Goal: Task Accomplishment & Management: Complete application form

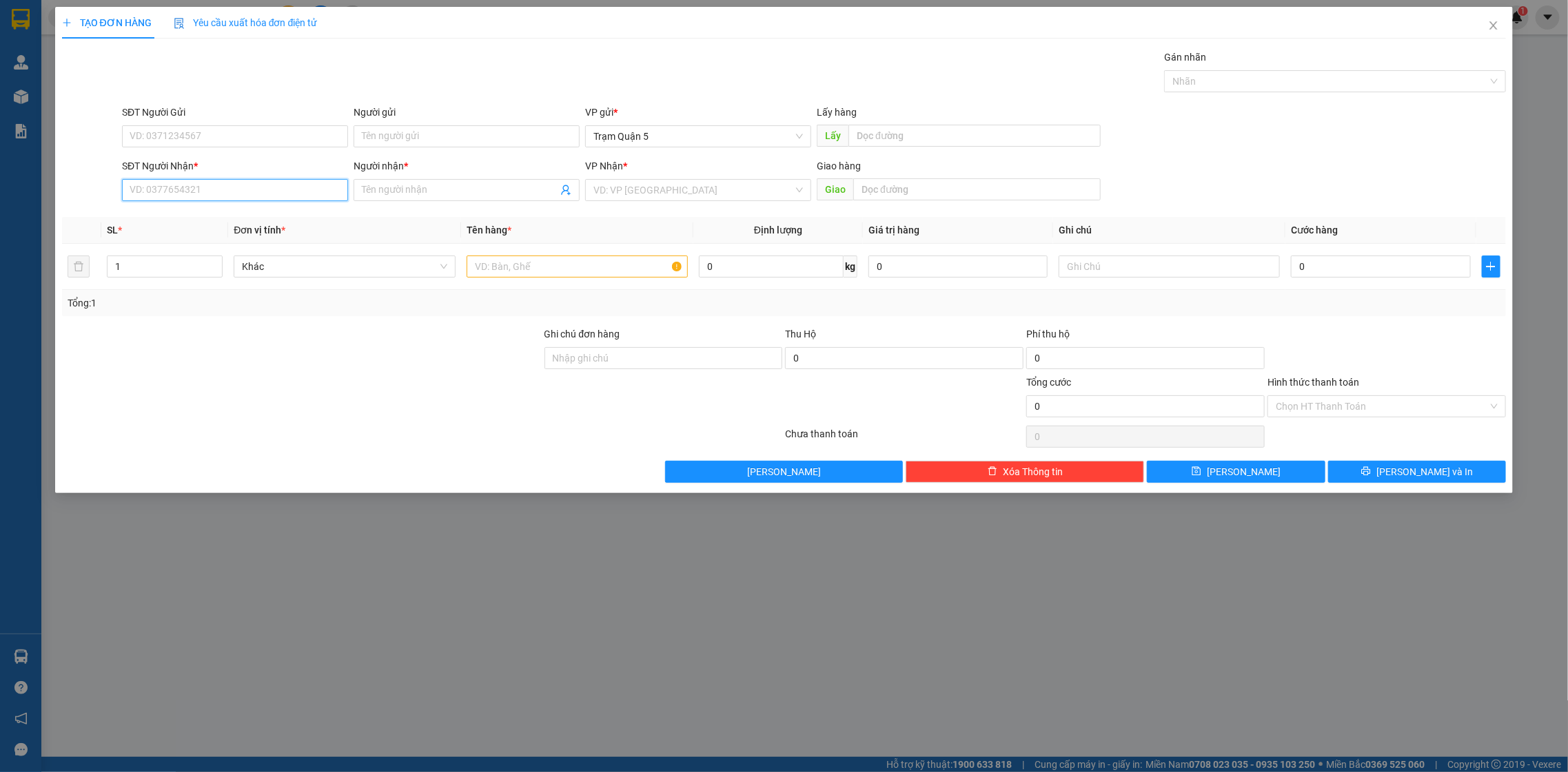
click at [240, 191] on input "SĐT Người Nhận *" at bounding box center [235, 190] width 226 height 22
click at [156, 212] on div "0918727282 - NHÂN" at bounding box center [235, 218] width 209 height 15
type input "0918727282"
type input "NHÂN"
type input "200.000"
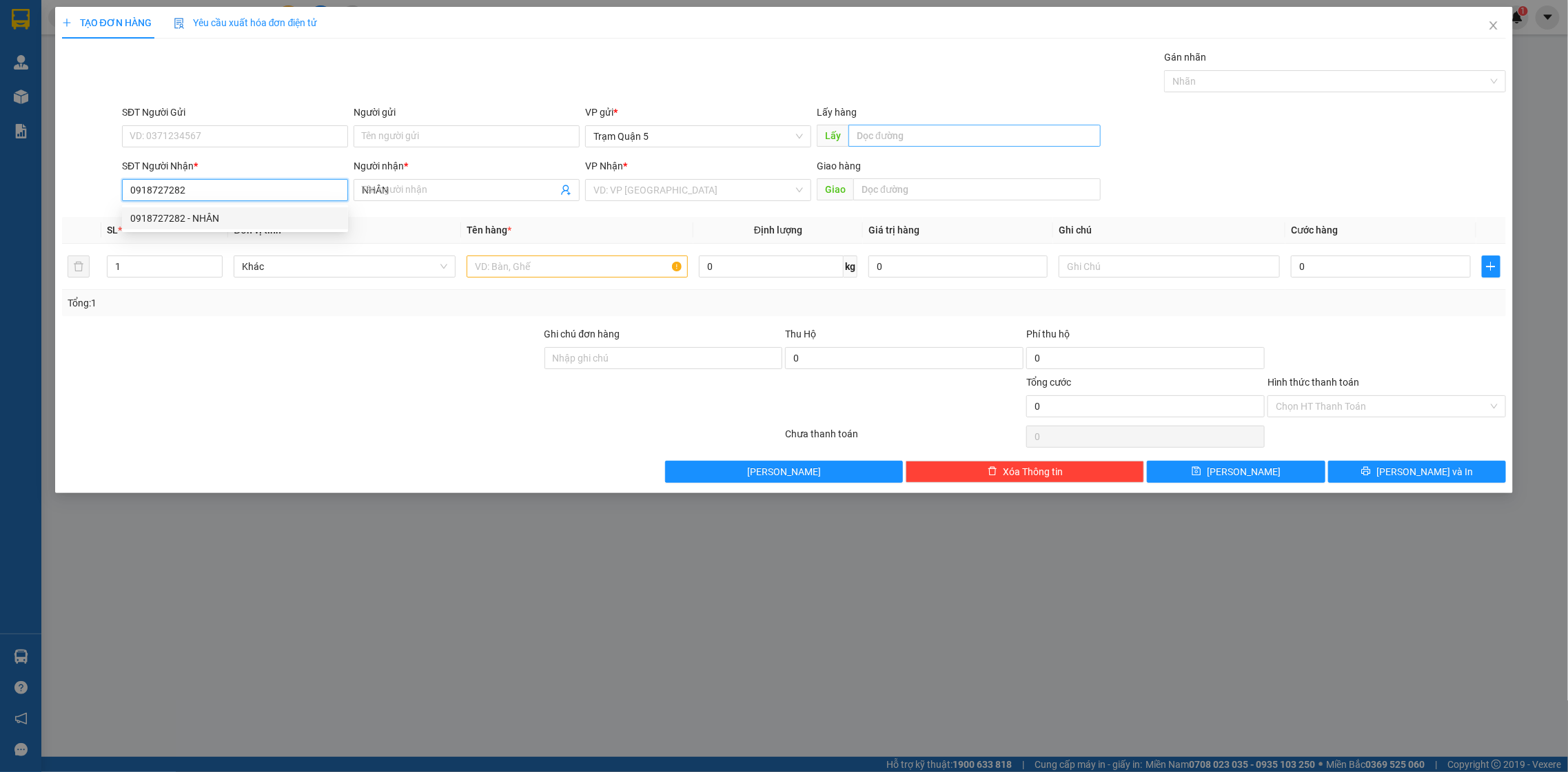
type input "200.000"
type input "0918727282"
type input "1"
click at [211, 272] on span "down" at bounding box center [215, 271] width 8 height 8
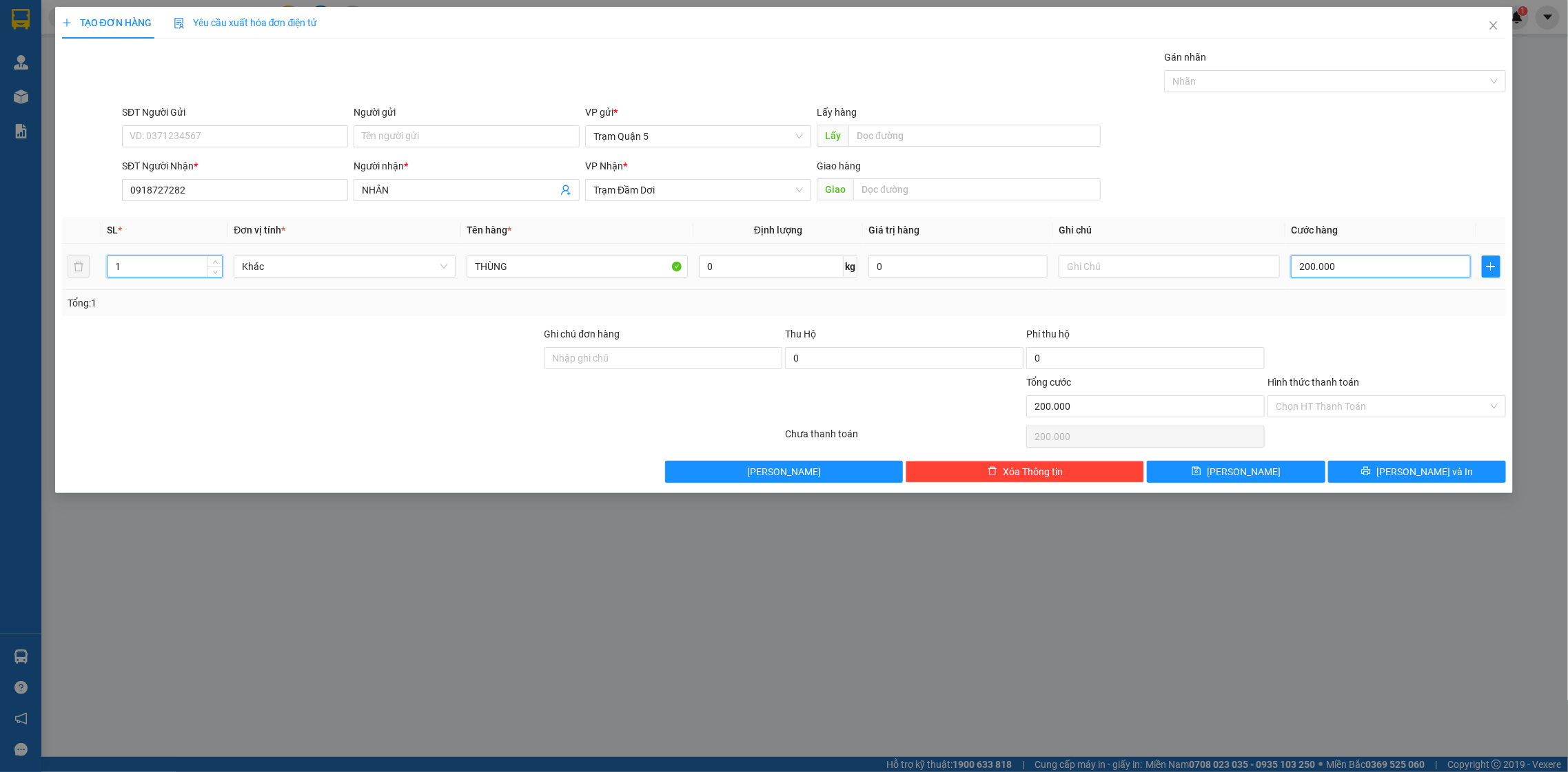
click at [1342, 261] on input "200.000" at bounding box center [1381, 266] width 179 height 22
drag, startPoint x: 548, startPoint y: 282, endPoint x: 548, endPoint y: 274, distance: 8.0
click at [548, 279] on td "THÙNG" at bounding box center [578, 266] width 233 height 46
click at [548, 270] on input "THÙNG" at bounding box center [578, 266] width 222 height 22
type input "T"
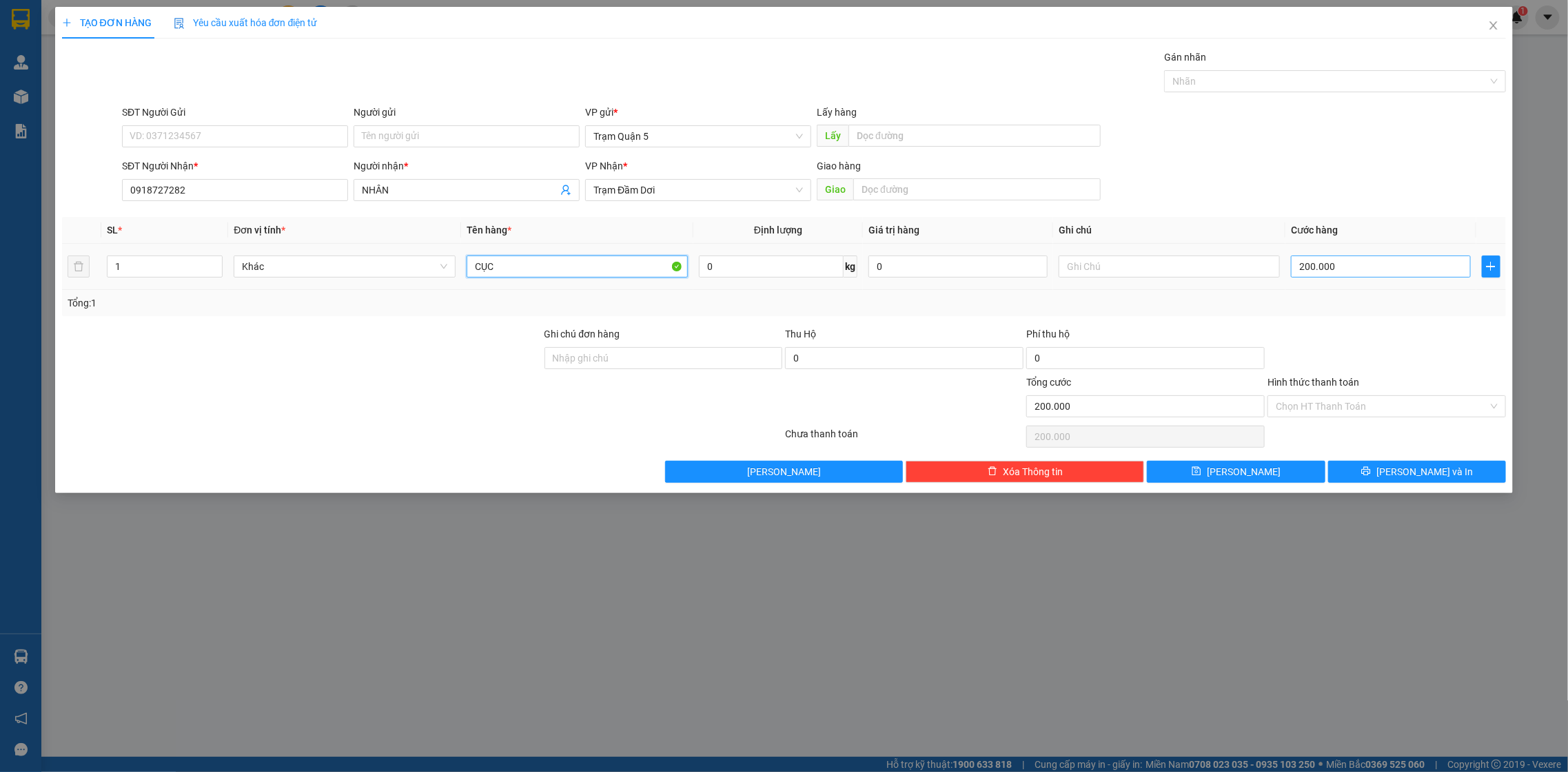
type input "CỤC"
click at [1354, 266] on input "200.000" at bounding box center [1381, 266] width 179 height 22
type input "4"
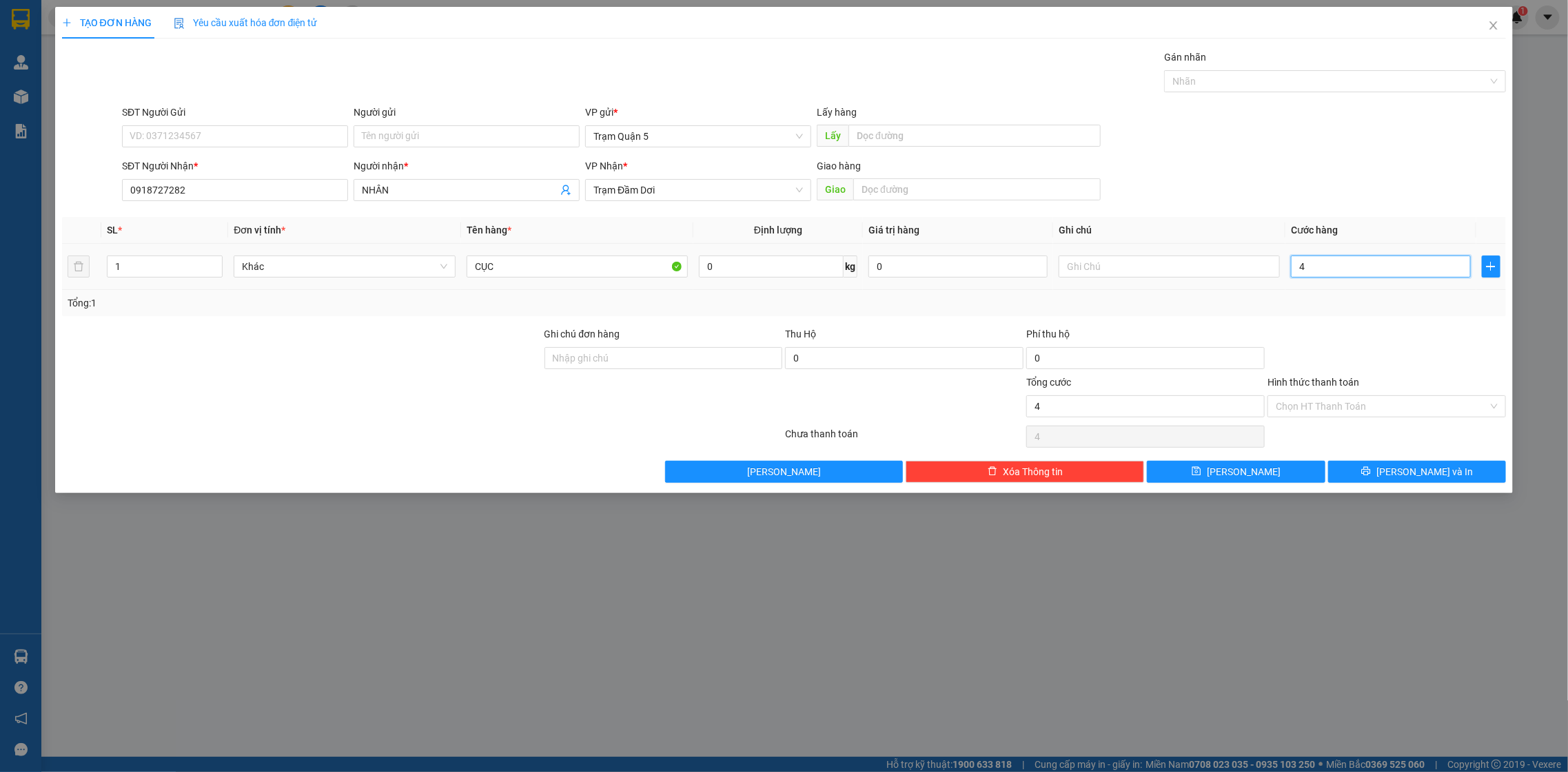
type input "40"
type input "40.000"
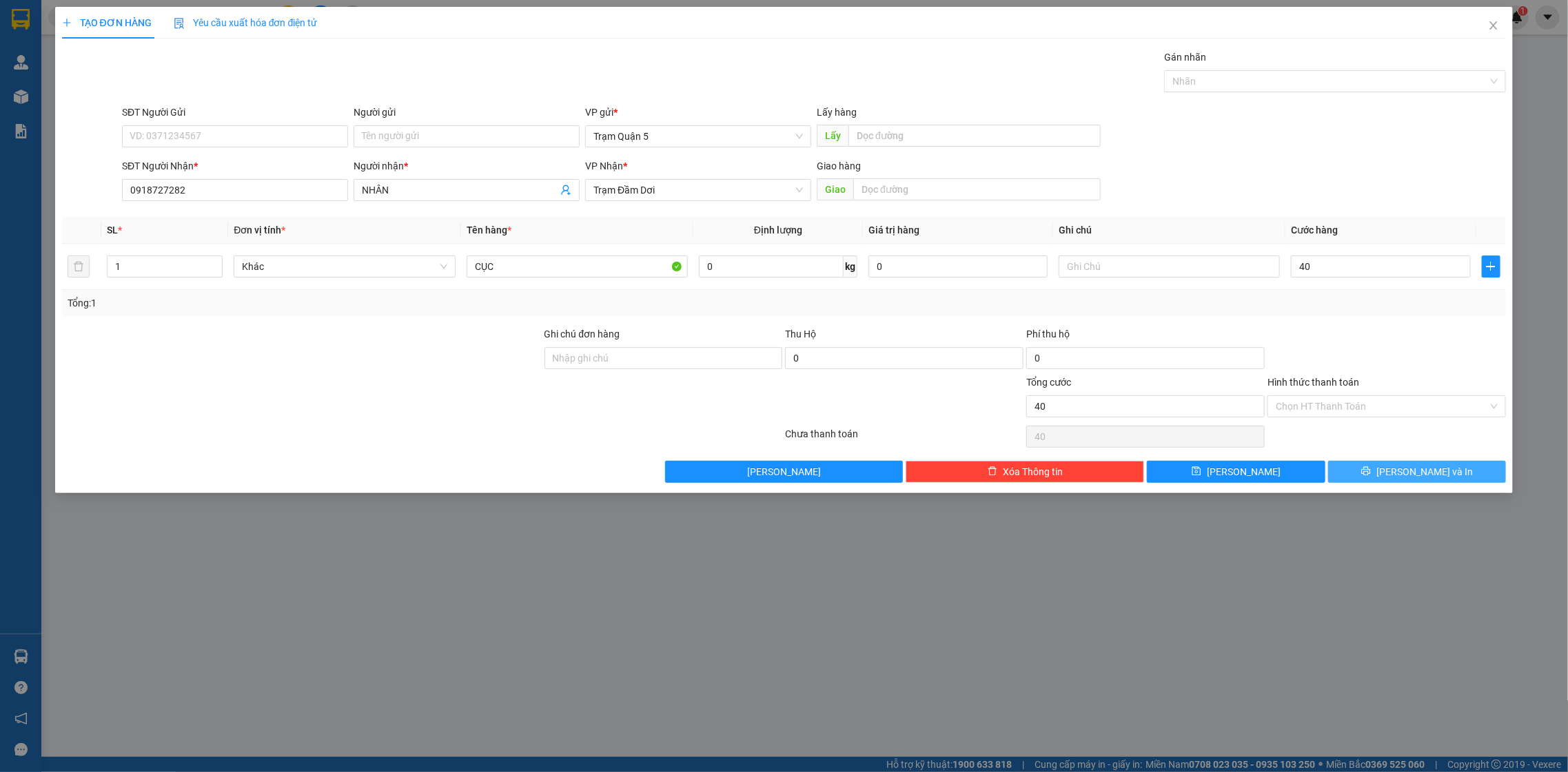
type input "40.000"
click at [1410, 468] on span "[PERSON_NAME] và In" at bounding box center [1425, 472] width 96 height 15
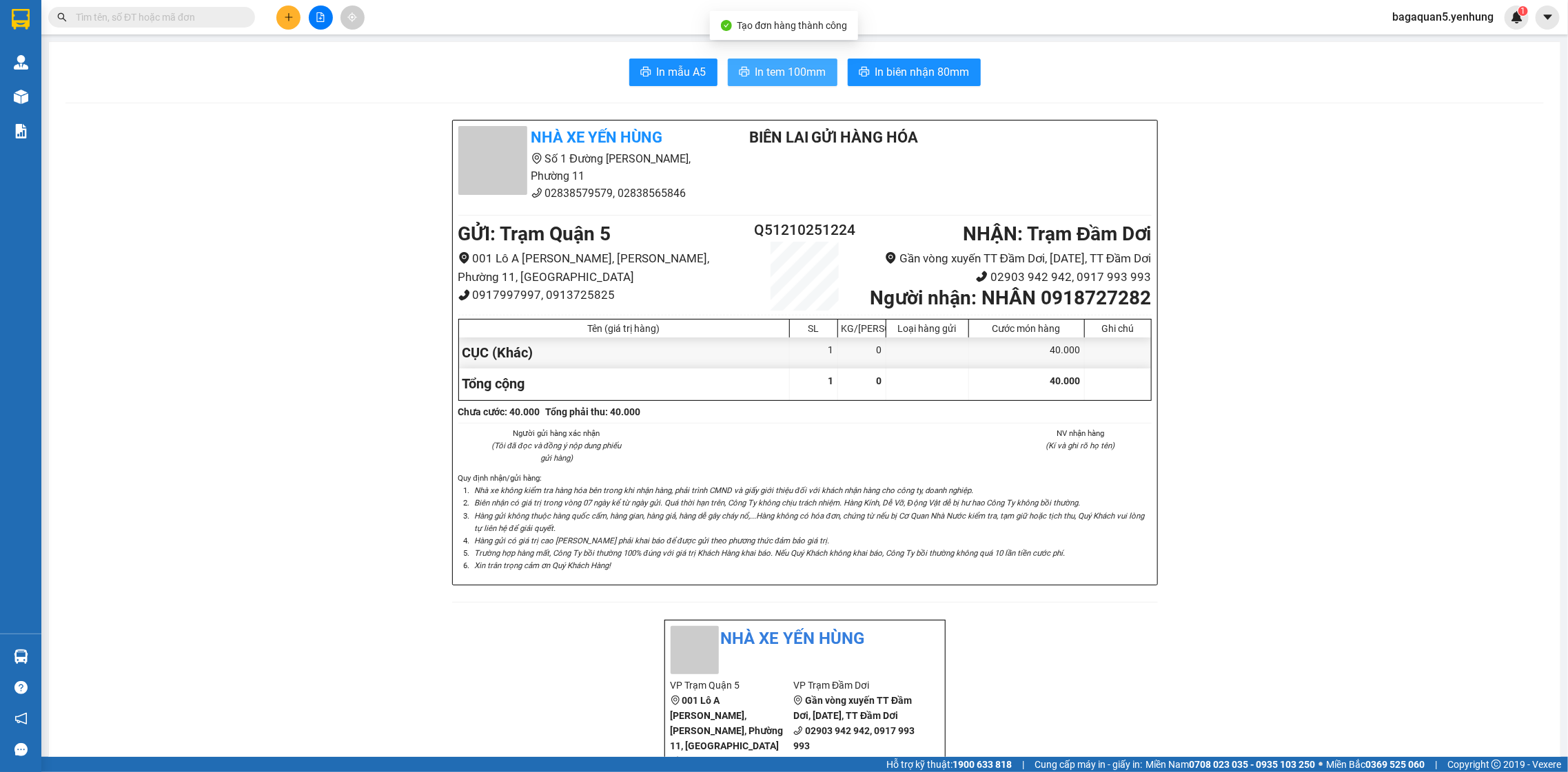
click at [763, 69] on span "In tem 100mm" at bounding box center [790, 72] width 71 height 17
